Goal: Task Accomplishment & Management: Use online tool/utility

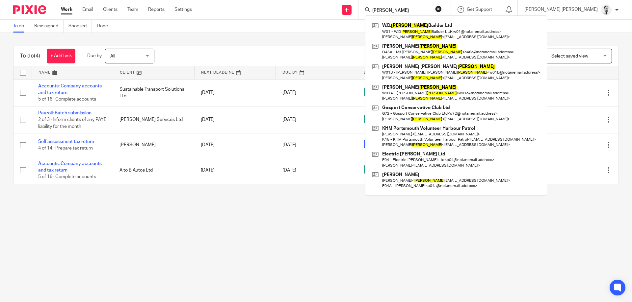
drag, startPoint x: 422, startPoint y: 10, endPoint x: 359, endPoint y: 6, distance: 63.6
click at [371, 8] on input "o'neill" at bounding box center [400, 11] width 59 height 6
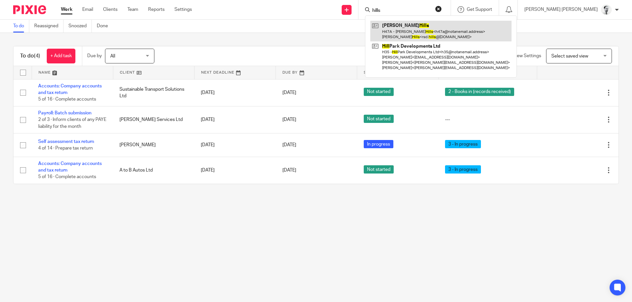
type input "hills"
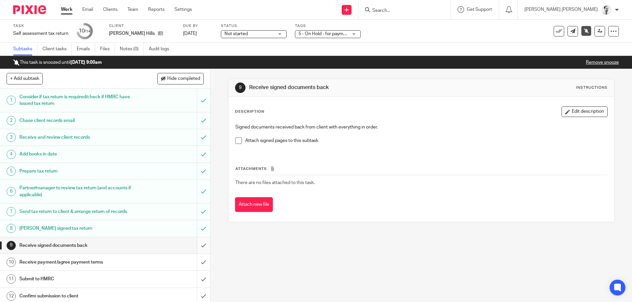
scroll to position [37, 0]
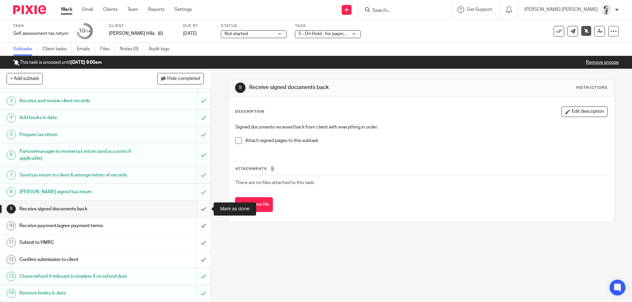
click at [203, 207] on input "submit" at bounding box center [105, 209] width 210 height 16
